Goal: Task Accomplishment & Management: Use online tool/utility

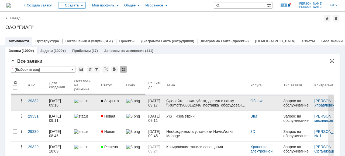
click at [211, 105] on div "Сделайте, пожалуйста, доступ в папку \\Rumofsv0001\2046_поставка_оборудования_у…" at bounding box center [206, 103] width 80 height 9
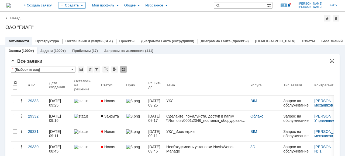
scroll to position [27, 0]
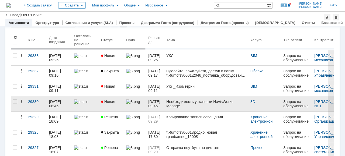
click at [97, 103] on div at bounding box center [85, 102] width 22 height 4
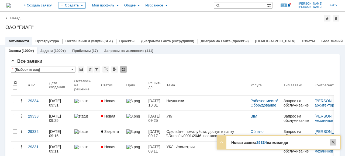
click at [333, 142] on div at bounding box center [333, 142] width 6 height 6
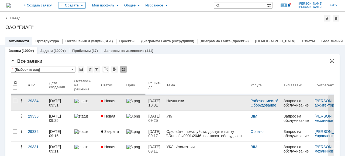
click at [87, 101] on img at bounding box center [80, 101] width 13 height 4
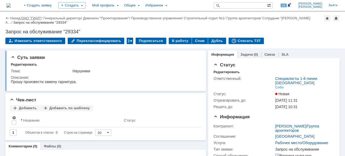
click at [30, 18] on link "ОАО "ГИАП"" at bounding box center [31, 18] width 20 height 4
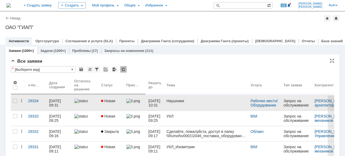
click at [111, 100] on span "Новая" at bounding box center [108, 101] width 14 height 4
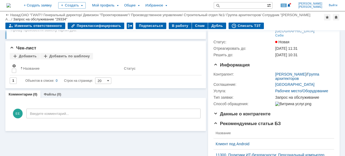
scroll to position [27, 0]
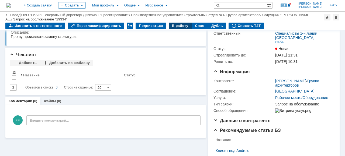
click at [174, 26] on div "В работу" at bounding box center [180, 26] width 23 height 6
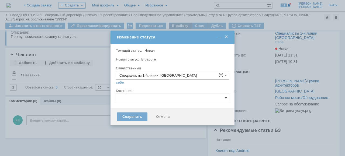
type input "[PERSON_NAME]"
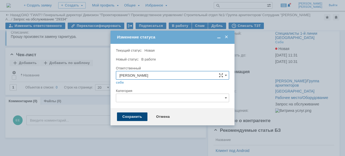
click at [124, 117] on div "Сохранить" at bounding box center [132, 117] width 30 height 9
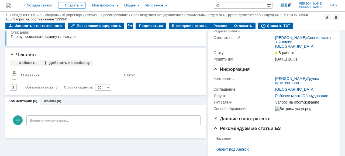
scroll to position [0, 0]
click at [32, 13] on link "ОАО "ГИАП"" at bounding box center [31, 15] width 20 height 4
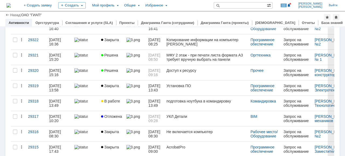
scroll to position [242, 0]
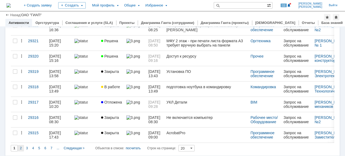
click at [20, 147] on span "2" at bounding box center [21, 149] width 2 height 4
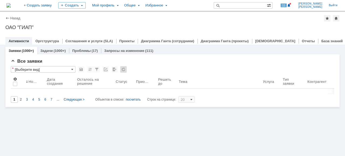
type input "2"
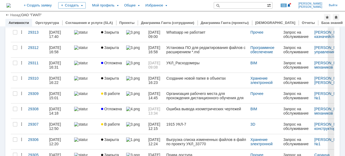
scroll to position [53, 0]
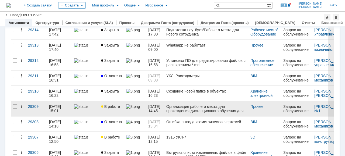
click at [94, 108] on div at bounding box center [85, 107] width 22 height 4
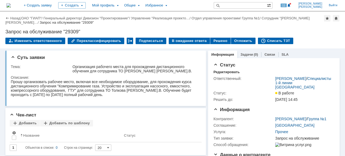
drag, startPoint x: 31, startPoint y: 17, endPoint x: 57, endPoint y: 26, distance: 26.9
click at [31, 17] on link "ОАО "ГИАП"" at bounding box center [31, 18] width 20 height 4
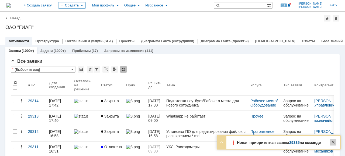
click at [335, 143] on div at bounding box center [333, 142] width 6 height 6
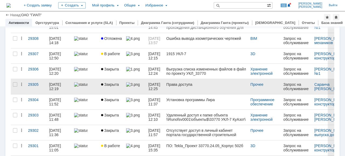
scroll to position [242, 0]
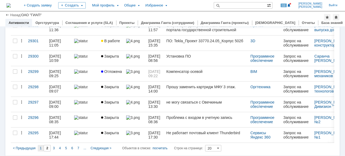
click at [42, 148] on div "1" at bounding box center [41, 148] width 6 height 6
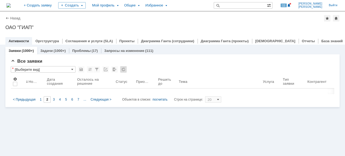
type input "1"
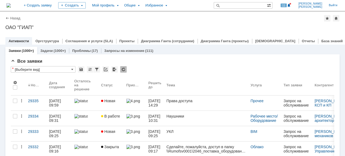
scroll to position [14, 0]
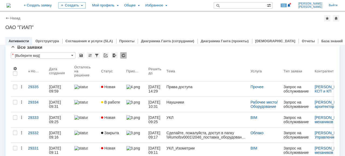
click at [87, 93] on link at bounding box center [85, 89] width 27 height 15
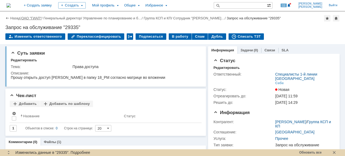
drag, startPoint x: 30, startPoint y: 16, endPoint x: 31, endPoint y: 20, distance: 3.9
click at [30, 16] on link "ОАО "ГИАП"" at bounding box center [31, 18] width 20 height 4
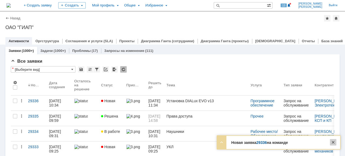
click at [334, 144] on div at bounding box center [333, 142] width 6 height 6
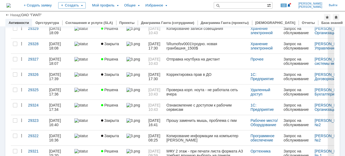
scroll to position [242, 0]
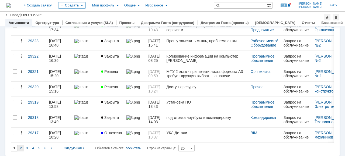
click at [21, 147] on span "2" at bounding box center [21, 149] width 2 height 4
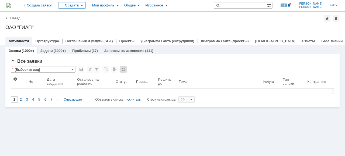
scroll to position [0, 0]
type input "2"
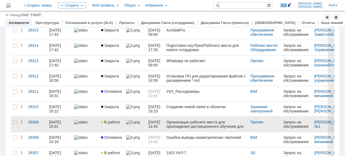
click at [85, 126] on link at bounding box center [85, 124] width 27 height 15
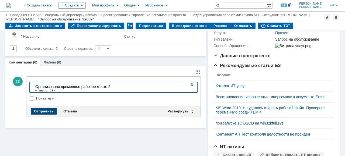
click at [46, 111] on div "Отправить" at bounding box center [44, 111] width 26 height 6
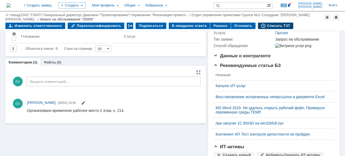
click at [267, 25] on div "Списать ТЗТ" at bounding box center [276, 26] width 36 height 6
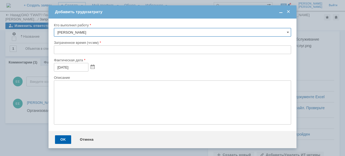
click at [55, 49] on input "text" at bounding box center [172, 50] width 237 height 9
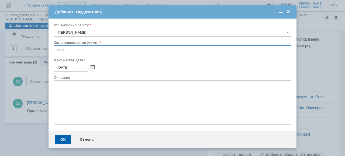
type input "00:30"
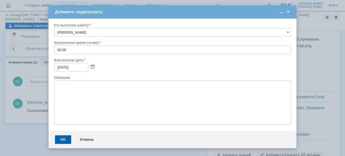
drag, startPoint x: 64, startPoint y: 142, endPoint x: 71, endPoint y: 144, distance: 7.1
click at [64, 142] on div "OK" at bounding box center [63, 140] width 16 height 9
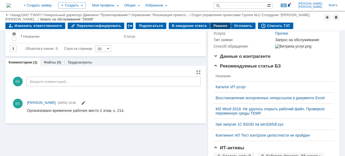
click at [212, 25] on div "Решено" at bounding box center [220, 26] width 20 height 6
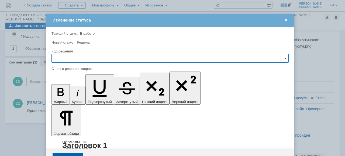
click at [59, 55] on input "text" at bounding box center [169, 58] width 237 height 9
click at [66, 95] on span "Решено" at bounding box center [170, 95] width 230 height 4
type input "Решено"
click at [70, 153] on div "Сохранить" at bounding box center [68, 157] width 30 height 9
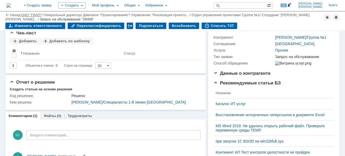
click at [26, 14] on link "ОАО "ГИАП"" at bounding box center [31, 15] width 20 height 4
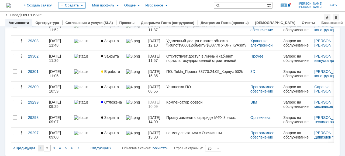
click at [40, 147] on span "1" at bounding box center [41, 149] width 2 height 4
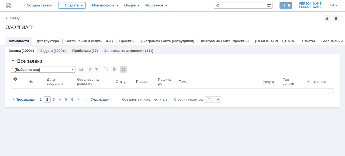
type input "1"
